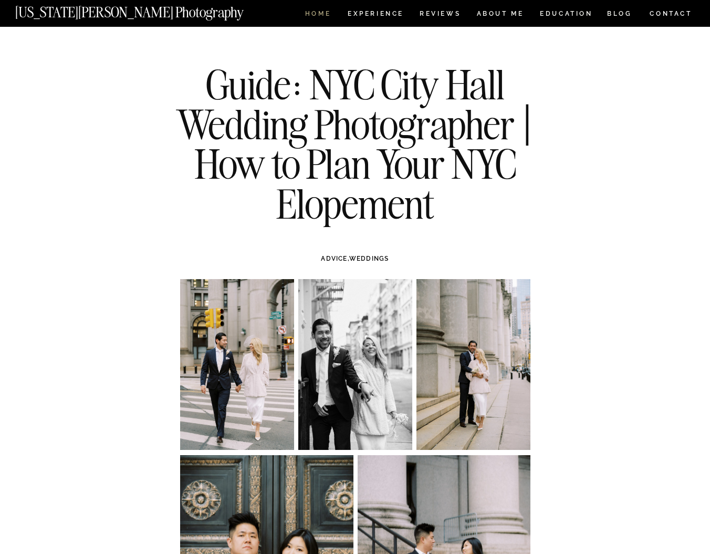
click at [322, 14] on nav "HOME" at bounding box center [318, 15] width 30 height 9
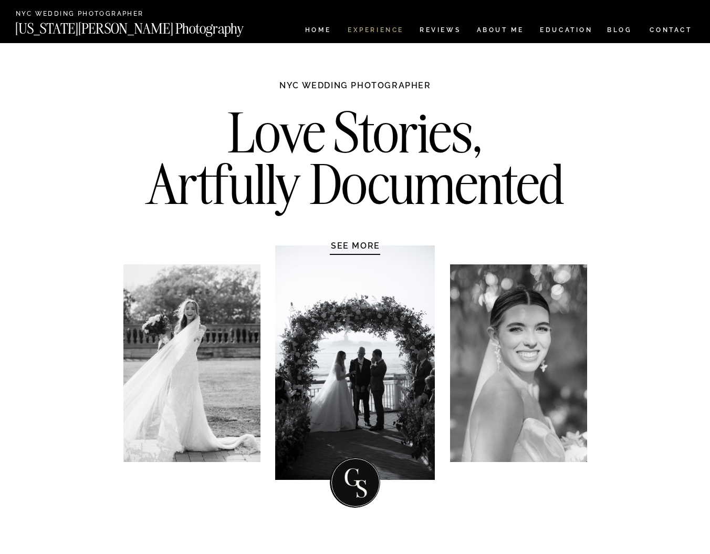
click at [387, 27] on nav "Experience" at bounding box center [375, 31] width 55 height 9
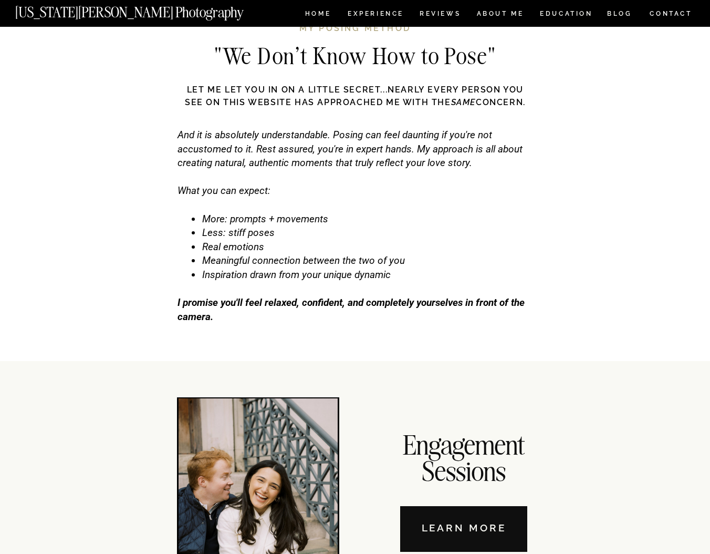
scroll to position [3258, 0]
